Goal: Go to known website: Access a specific website the user already knows

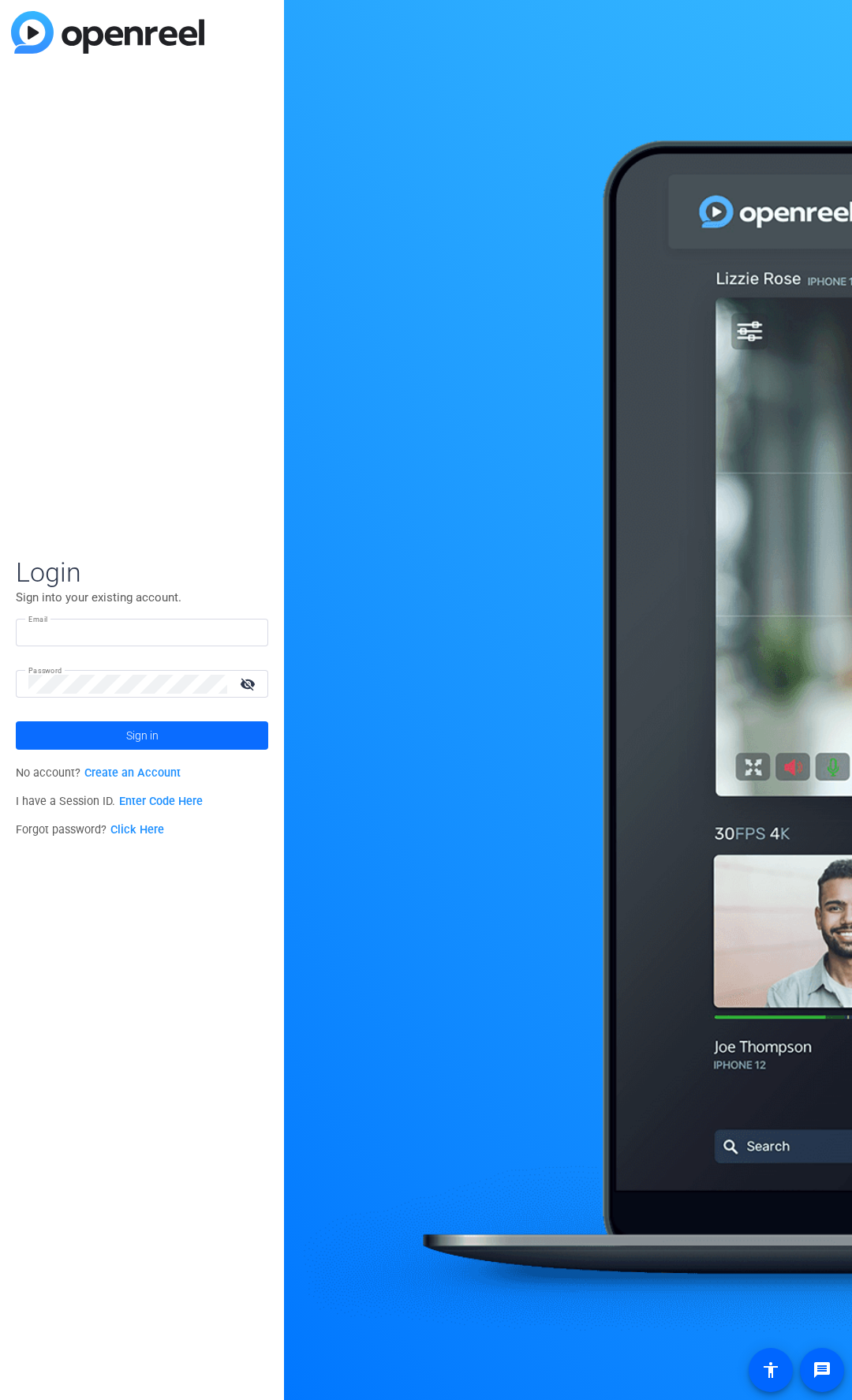
type input "[EMAIL_ADDRESS][DOMAIN_NAME]"
click at [104, 727] on span at bounding box center [141, 735] width 252 height 38
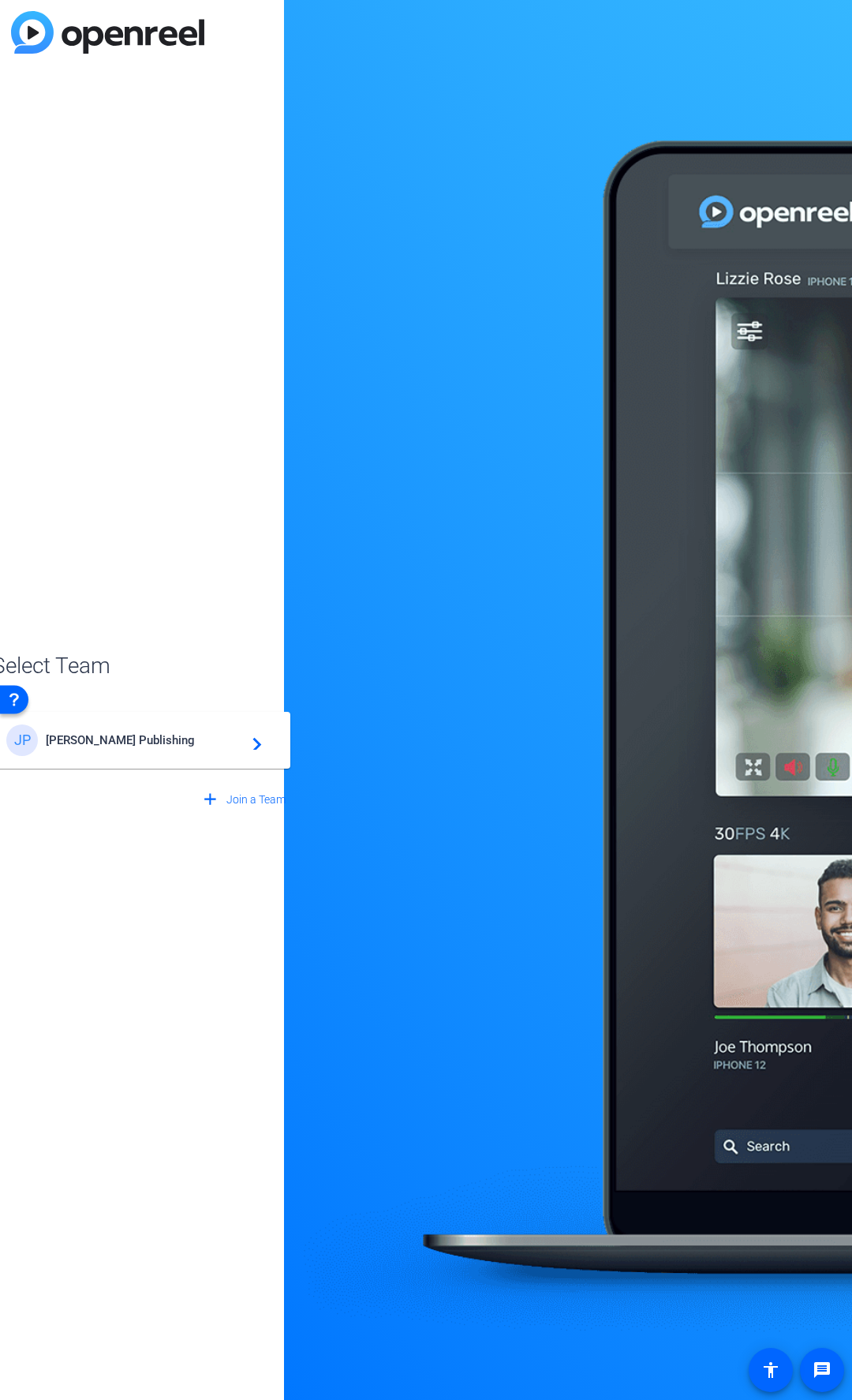
click at [44, 733] on div "JP" at bounding box center [26, 740] width 40 height 32
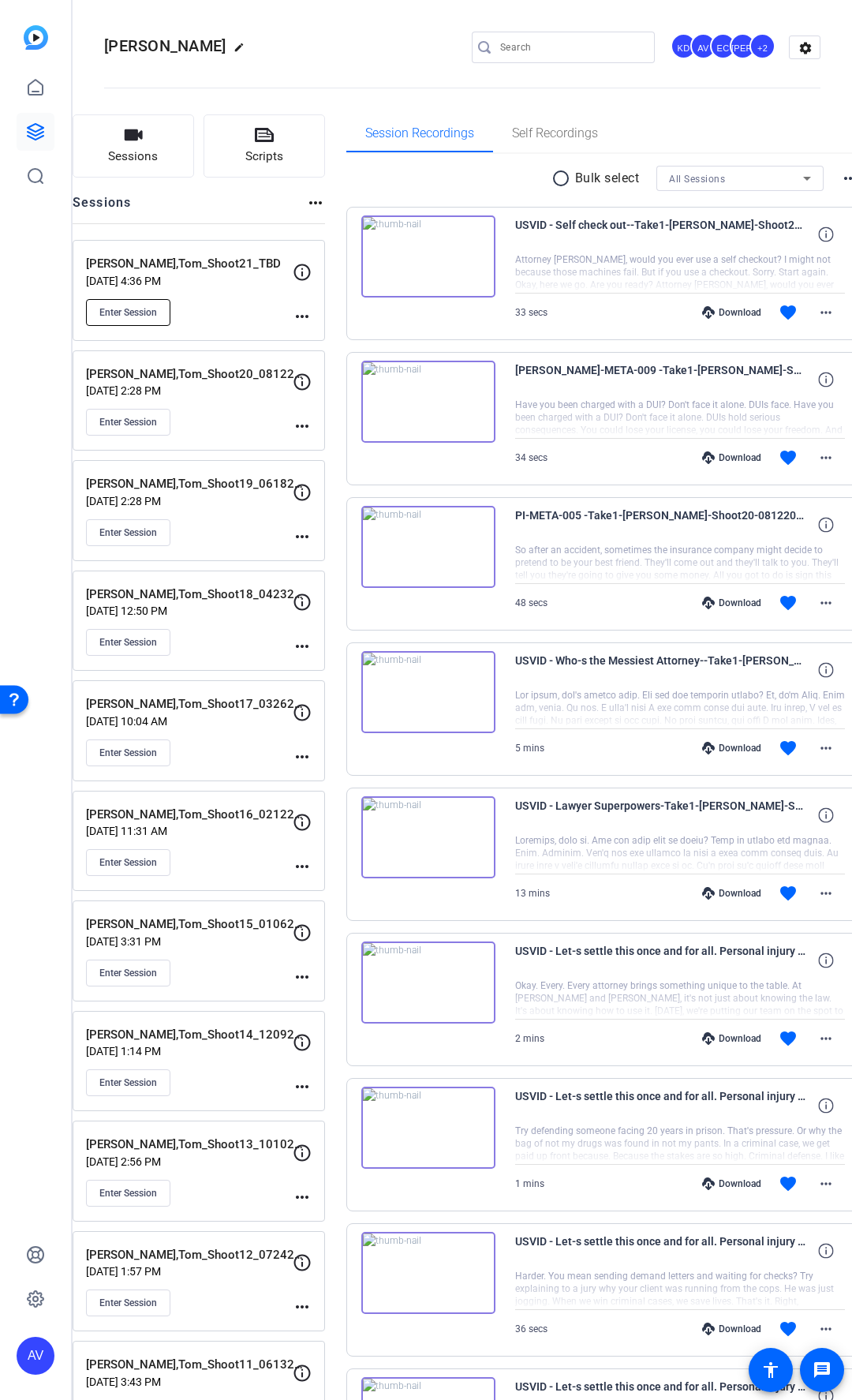
click at [155, 322] on button "Enter Session" at bounding box center [128, 313] width 84 height 27
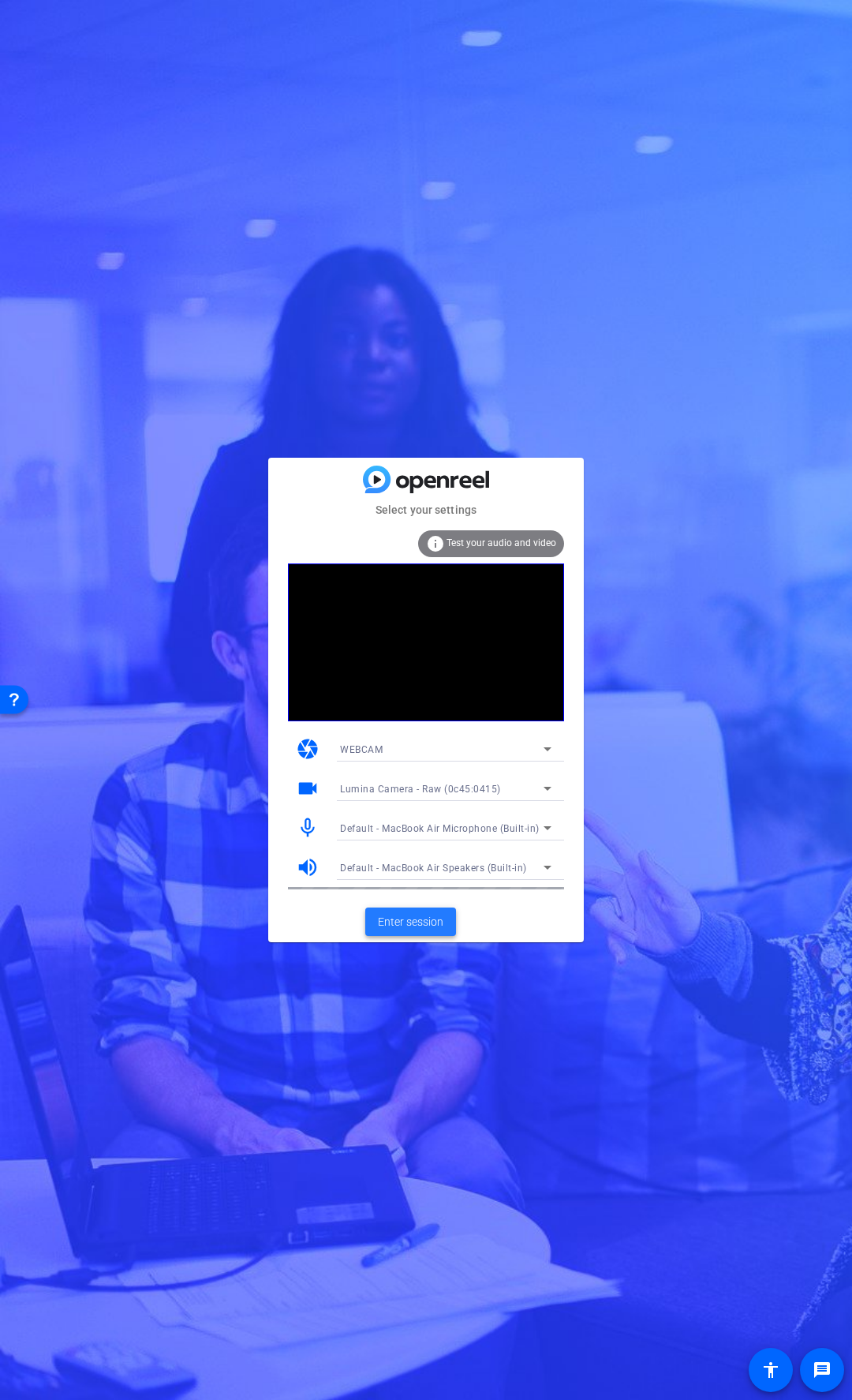
click at [397, 914] on span "Enter session" at bounding box center [411, 922] width 66 height 16
